Goal: Task Accomplishment & Management: Complete application form

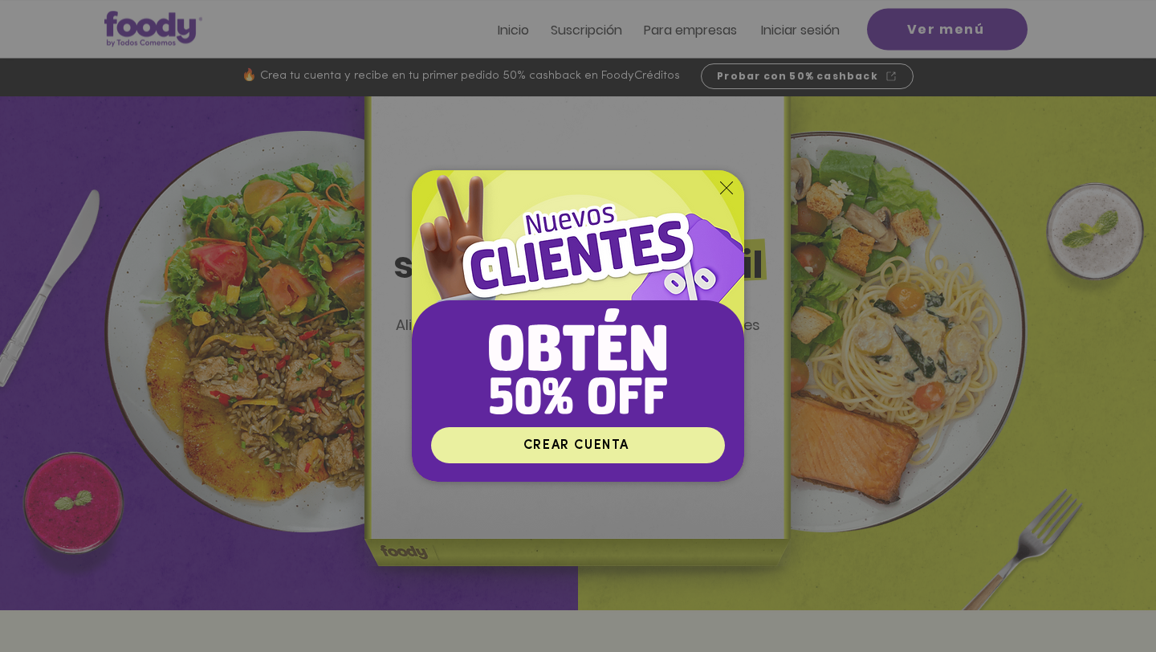
click at [667, 452] on span "CREAR CUENTA" at bounding box center [578, 445] width 289 height 31
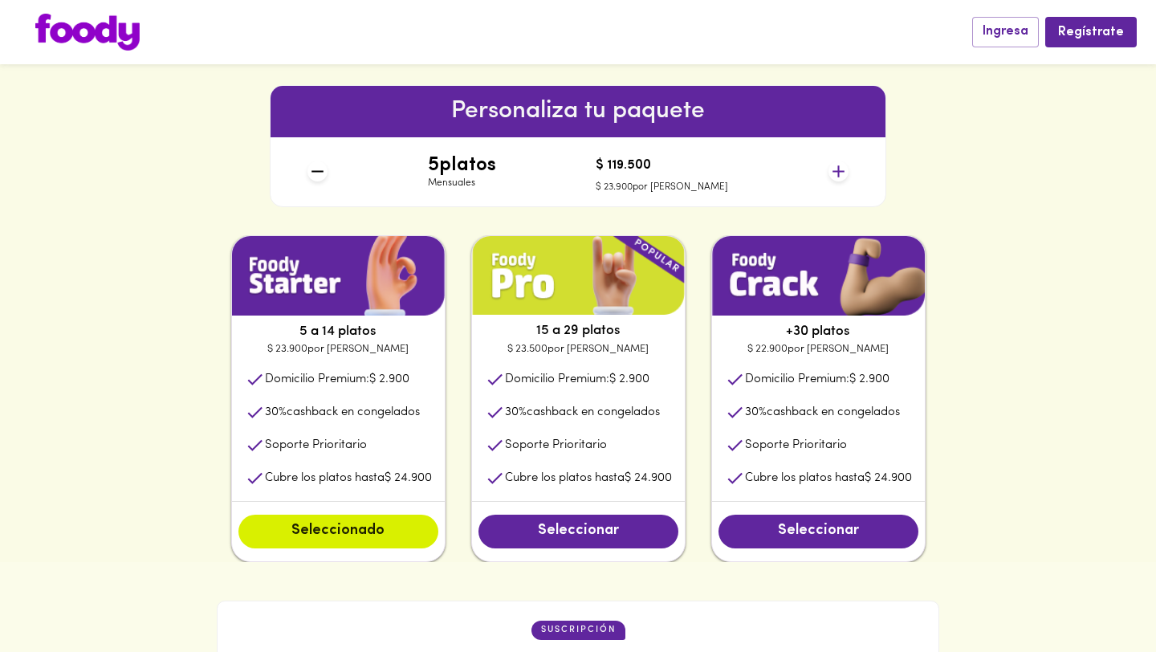
scroll to position [678, 0]
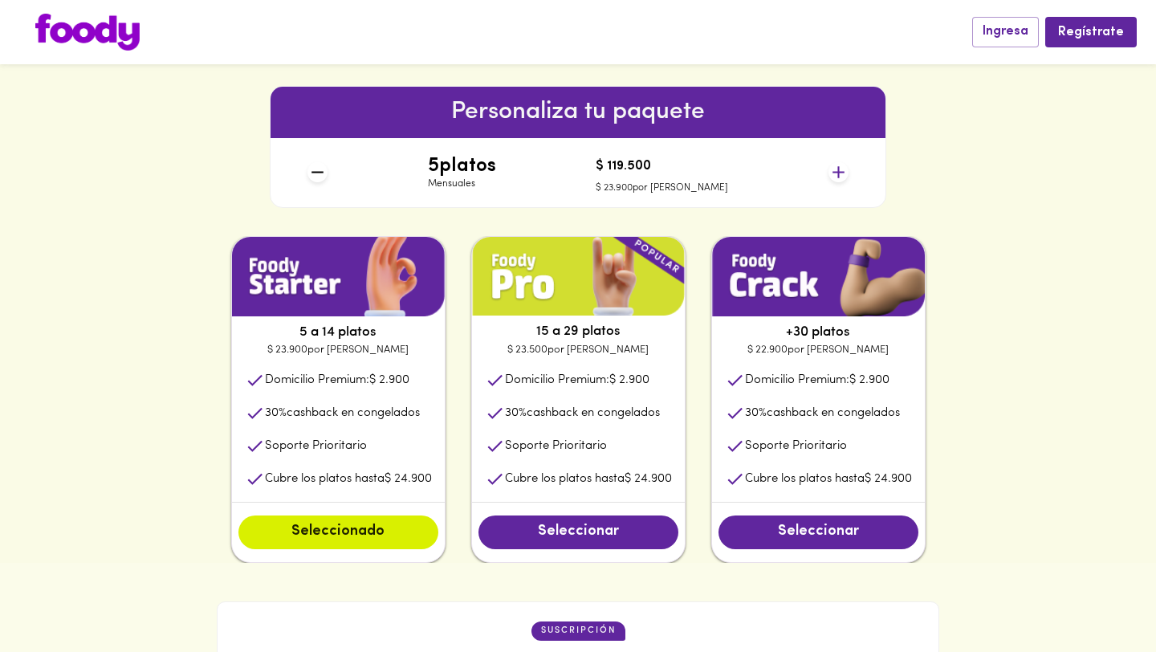
click at [841, 172] on icon at bounding box center [839, 172] width 12 height 12
click at [843, 173] on icon at bounding box center [839, 172] width 20 height 20
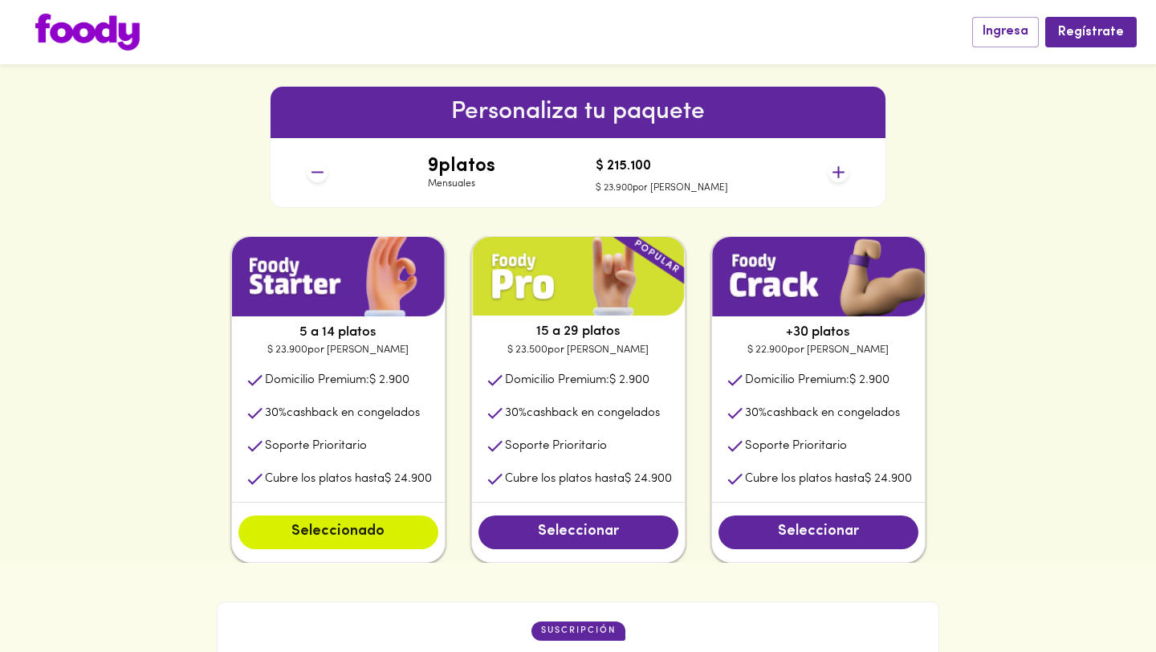
click at [843, 173] on icon at bounding box center [839, 172] width 20 height 20
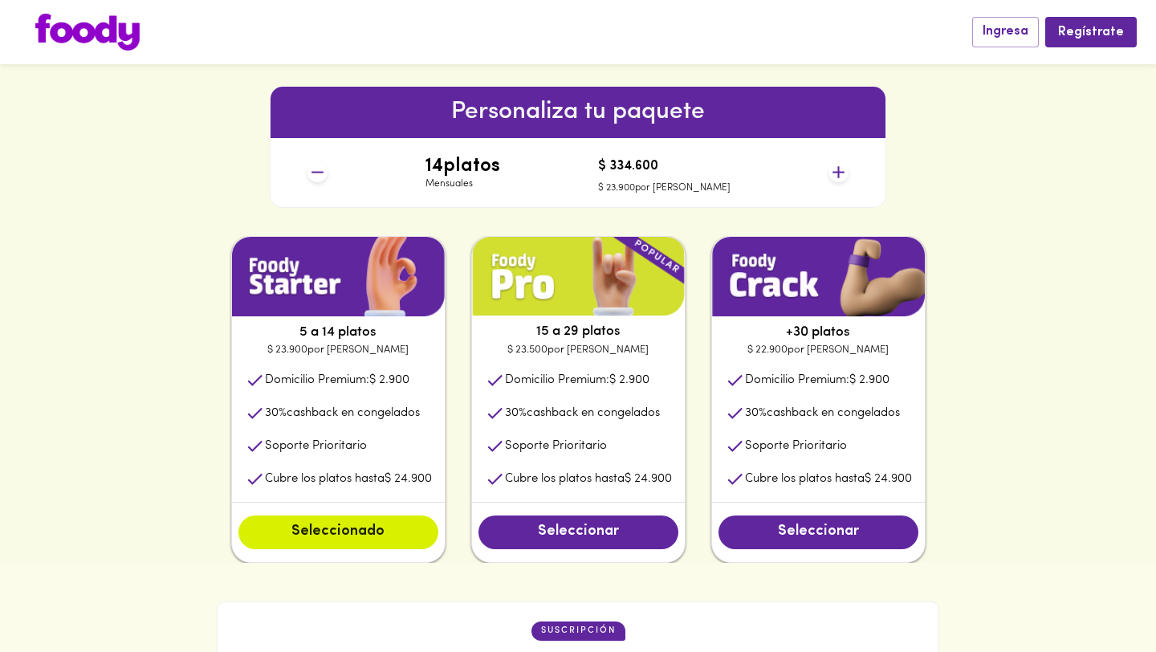
click at [843, 173] on icon at bounding box center [839, 172] width 20 height 20
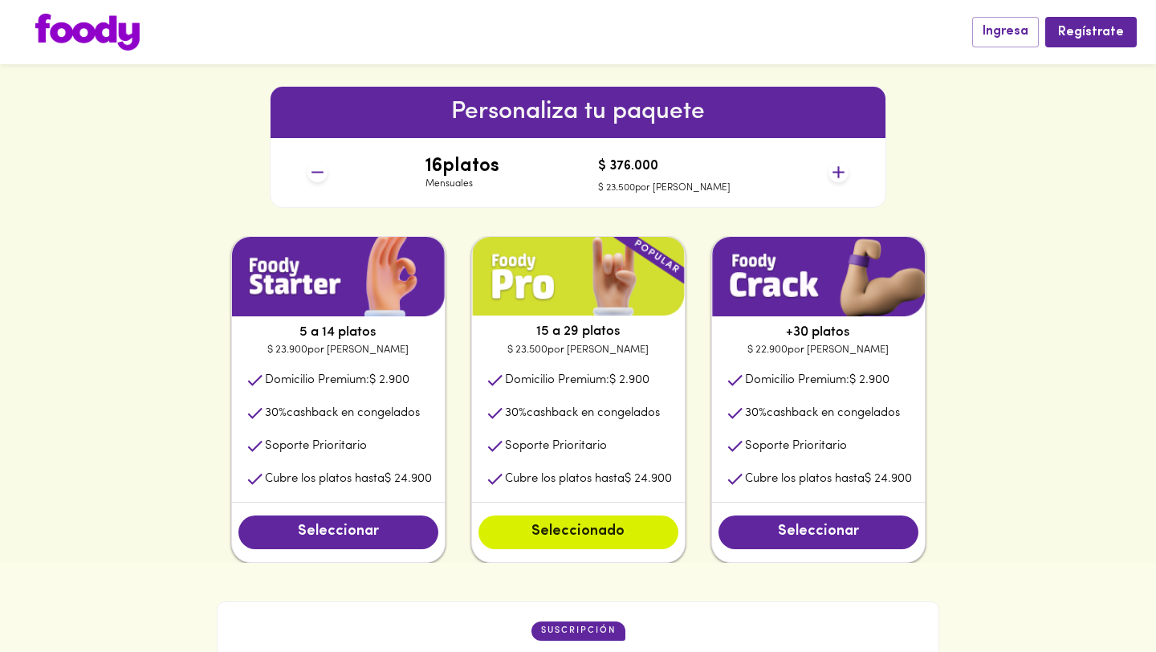
click at [843, 173] on icon at bounding box center [839, 172] width 20 height 20
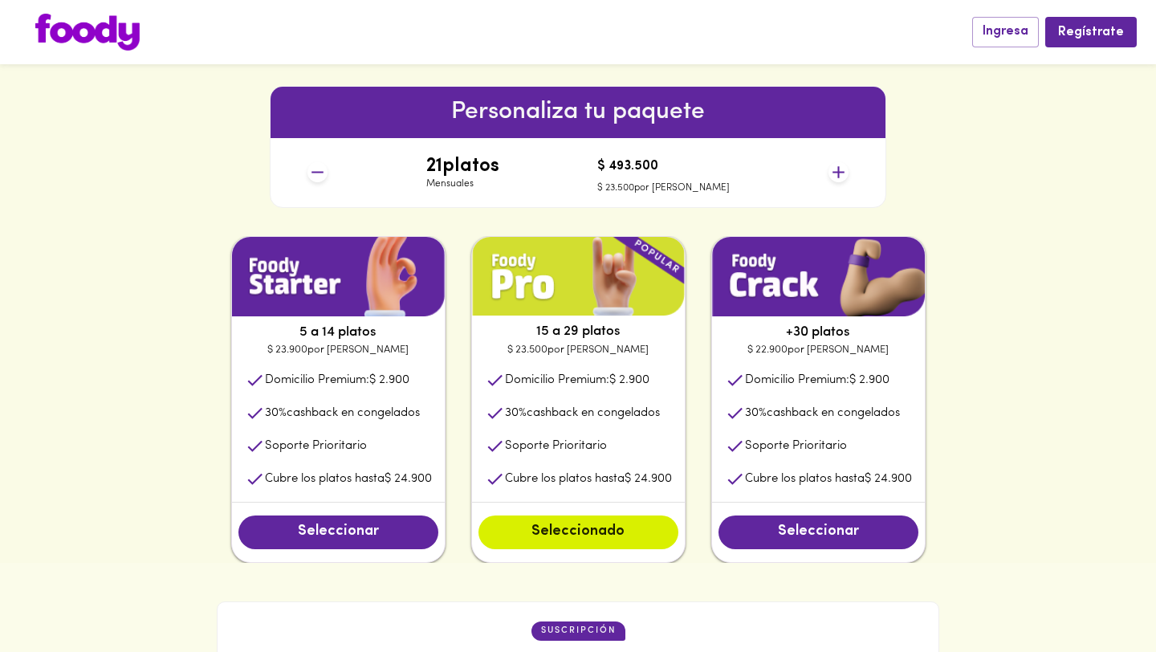
click at [314, 173] on icon at bounding box center [317, 172] width 20 height 20
